Goal: Navigation & Orientation: Find specific page/section

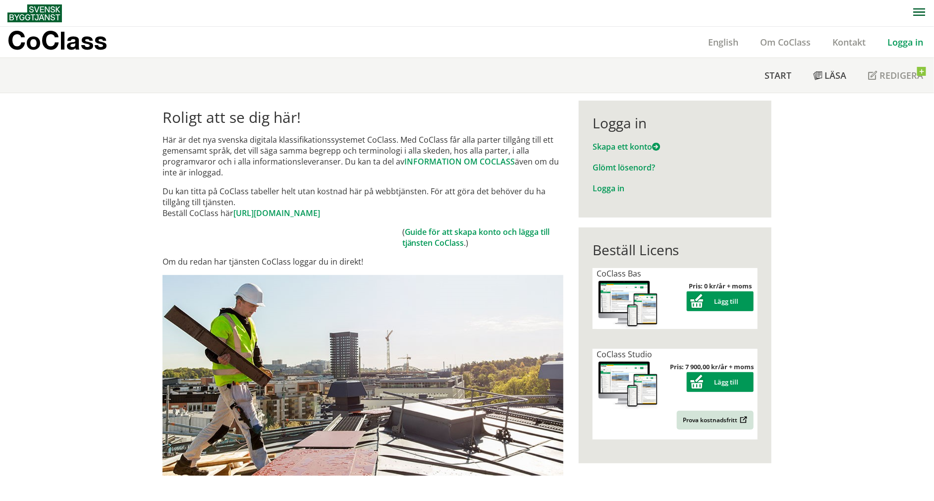
click at [604, 193] on div "Logga in Skapa ett konto Glömt lösenord? Logga in" at bounding box center [675, 159] width 193 height 117
click at [605, 187] on link "Logga in" at bounding box center [609, 188] width 32 height 11
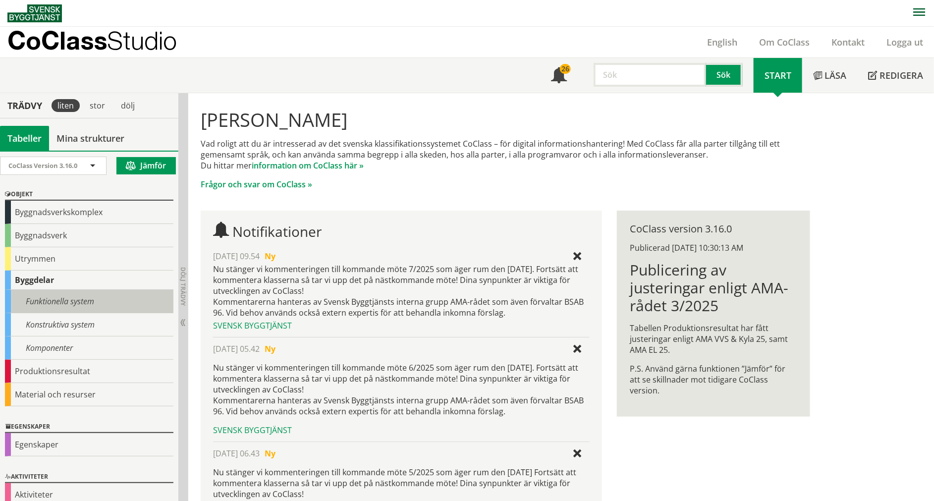
click at [59, 296] on div "Funktionella system" at bounding box center [89, 301] width 168 height 23
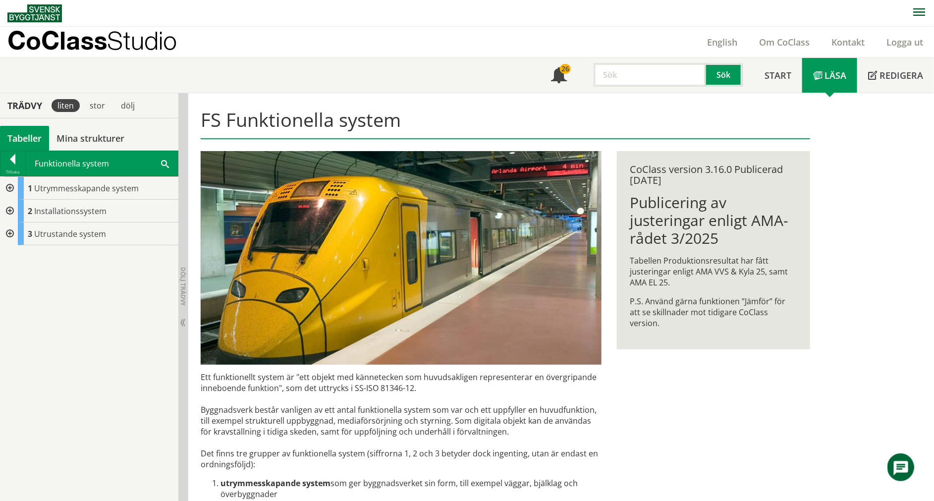
click at [1, 187] on div at bounding box center [9, 188] width 18 height 23
